Goal: Transaction & Acquisition: Purchase product/service

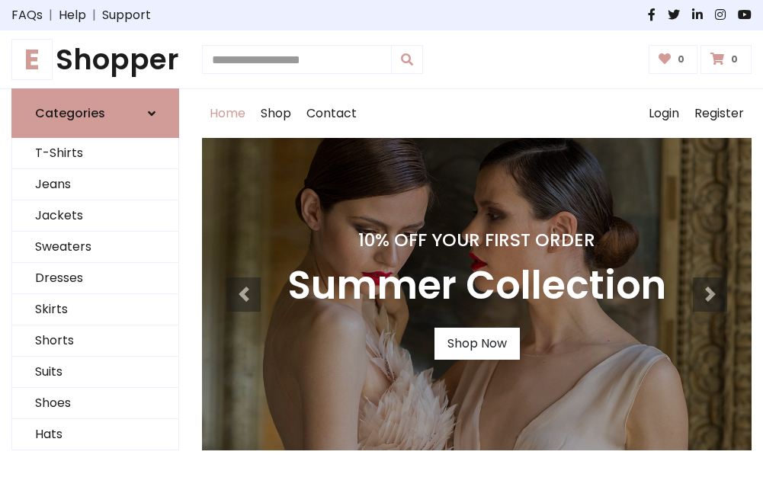
click at [381, 245] on h4 "10% Off Your First Order" at bounding box center [476, 239] width 379 height 21
click at [477, 344] on link "Shop Now" at bounding box center [477, 344] width 85 height 32
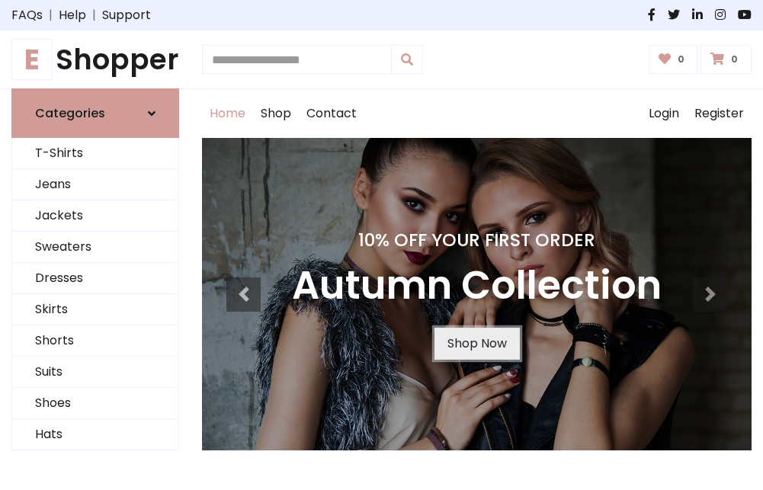
click at [477, 344] on link "Shop Now" at bounding box center [477, 344] width 85 height 32
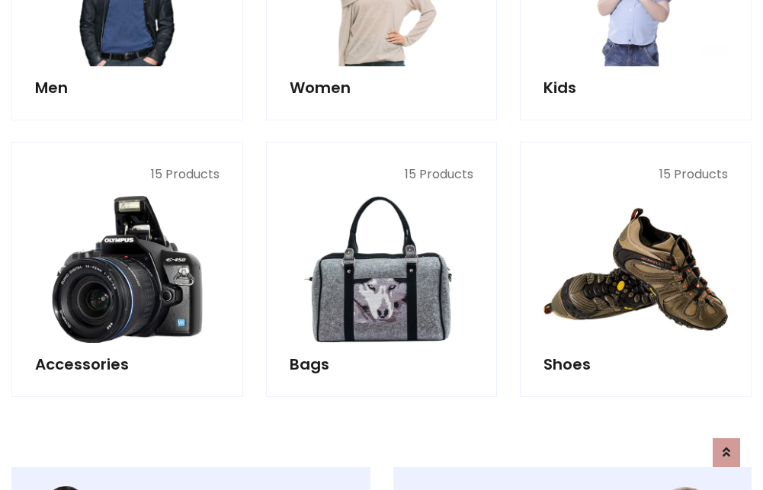
scroll to position [1520, 0]
